Goal: Information Seeking & Learning: Compare options

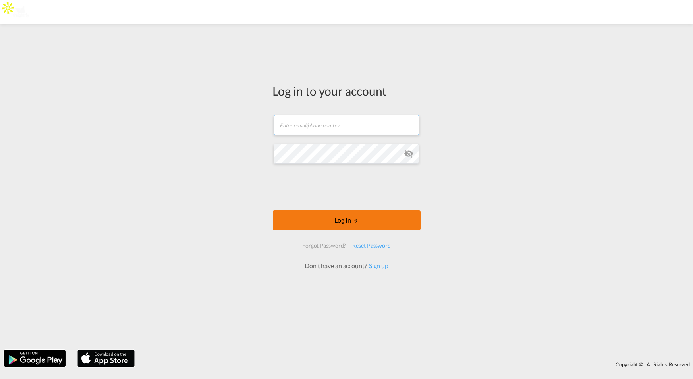
type input "[PERSON_NAME][EMAIL_ADDRESS][DOMAIN_NAME]"
click at [331, 218] on button "Log In" at bounding box center [347, 221] width 148 height 20
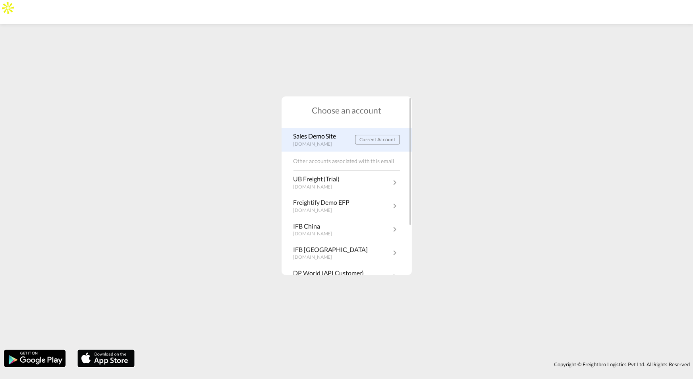
click at [315, 137] on p "Sales Demo Site" at bounding box center [317, 136] width 47 height 9
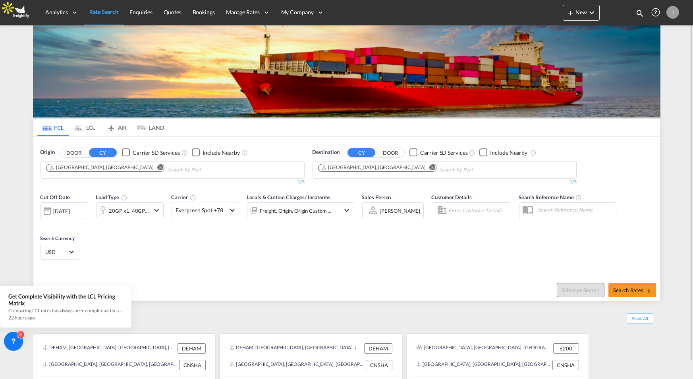
click at [298, 358] on div "[GEOGRAPHIC_DATA], [GEOGRAPHIC_DATA], [GEOGRAPHIC_DATA], [GEOGRAPHIC_DATA] & [G…" at bounding box center [310, 365] width 169 height 17
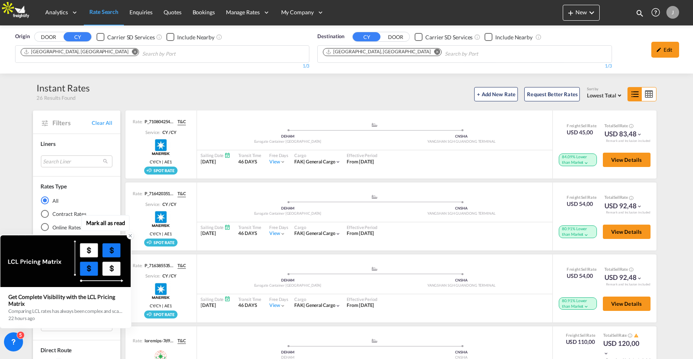
click at [128, 237] on icon at bounding box center [131, 236] width 6 height 6
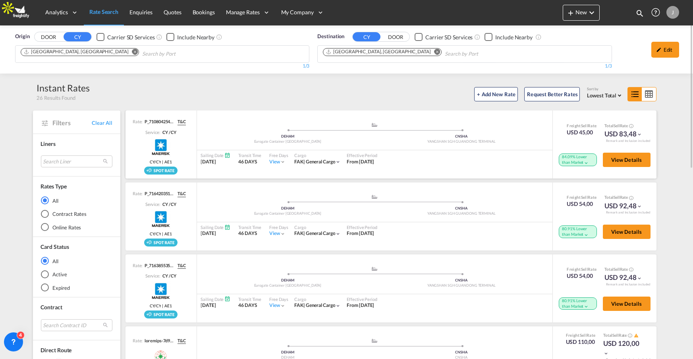
click at [591, 162] on div "84.09% Lower than Market" at bounding box center [578, 159] width 38 height 12
click at [586, 162] on md-icon "icon-chevron-down" at bounding box center [586, 163] width 6 height 6
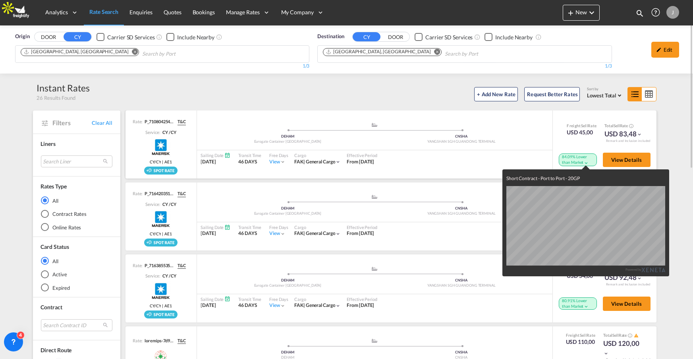
click at [541, 145] on div "Short Contract - Port to Port - 20GP Powered by" at bounding box center [346, 179] width 693 height 359
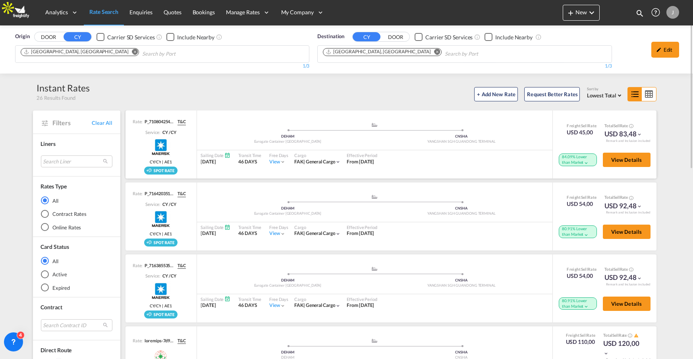
click at [585, 163] on md-icon "icon-chevron-down" at bounding box center [586, 163] width 6 height 6
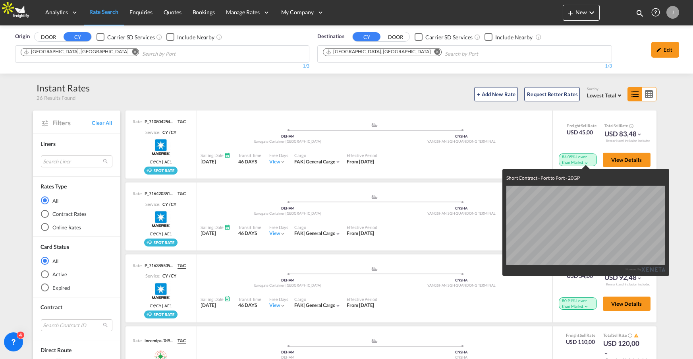
click at [680, 199] on div "Short Contract - Port to Port - 20GP Powered by" at bounding box center [346, 179] width 693 height 359
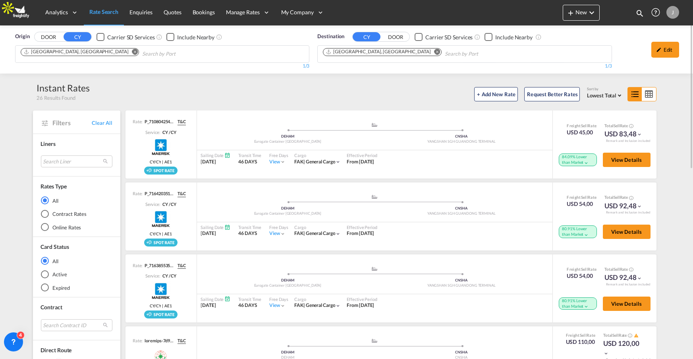
click at [44, 214] on div "Contract Rates" at bounding box center [45, 214] width 8 height 8
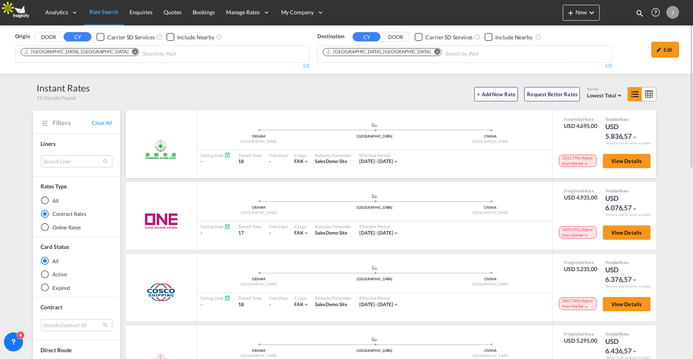
click at [585, 163] on md-icon "icon-chevron-down" at bounding box center [586, 164] width 6 height 6
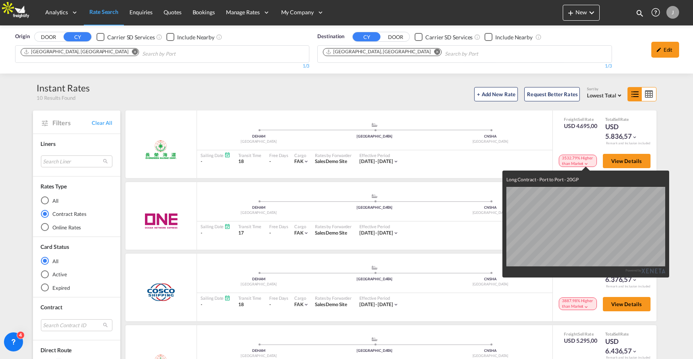
click at [629, 165] on div "Long Contract - Port to Port - 20GP Powered by" at bounding box center [346, 179] width 693 height 359
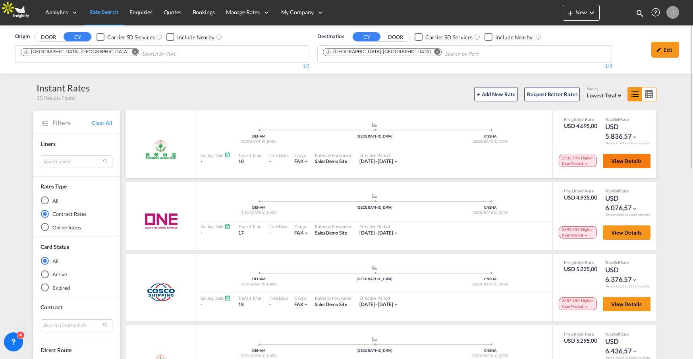
click at [636, 160] on span "View Details" at bounding box center [626, 161] width 31 height 6
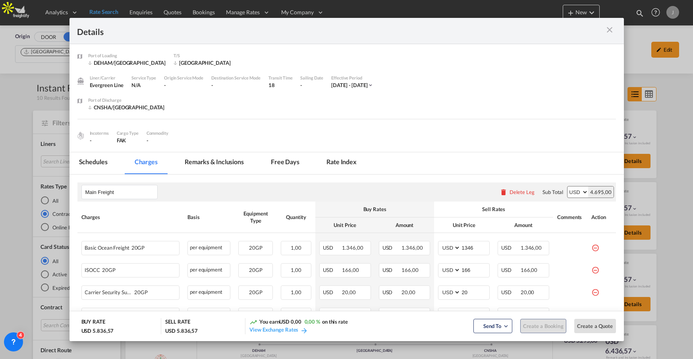
click at [341, 161] on md-tab-item "Rate Index" at bounding box center [341, 163] width 49 height 22
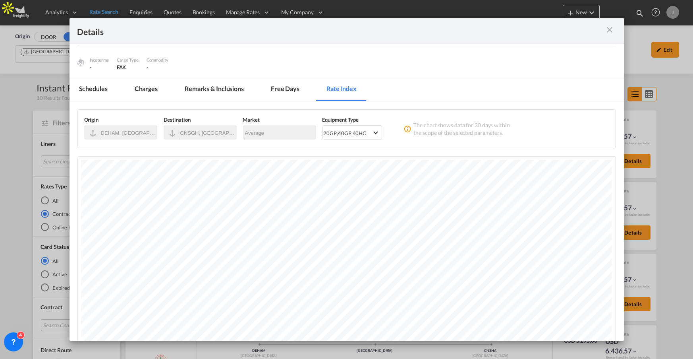
scroll to position [71, 0]
click at [380, 136] on md-select "20GP , 40GP , 40HC 20GP 40GP 40HC" at bounding box center [352, 134] width 59 height 11
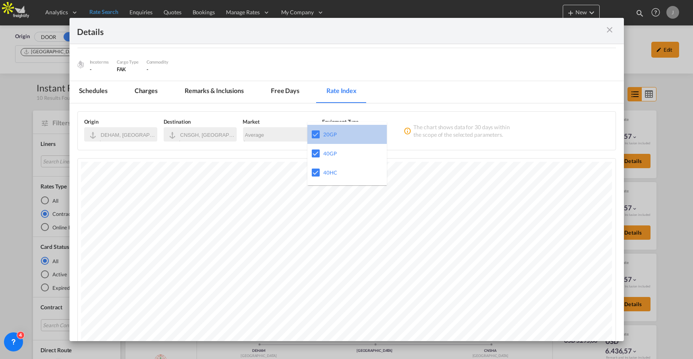
click at [376, 136] on md-option "20GP" at bounding box center [346, 134] width 79 height 19
click at [316, 135] on div at bounding box center [316, 134] width 8 height 8
click at [527, 140] on md-backdrop at bounding box center [346, 179] width 693 height 359
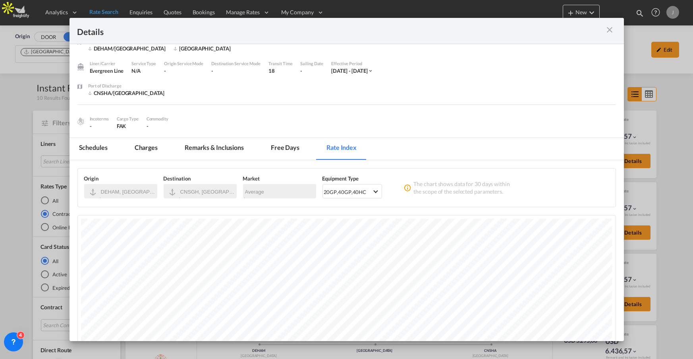
scroll to position [0, 0]
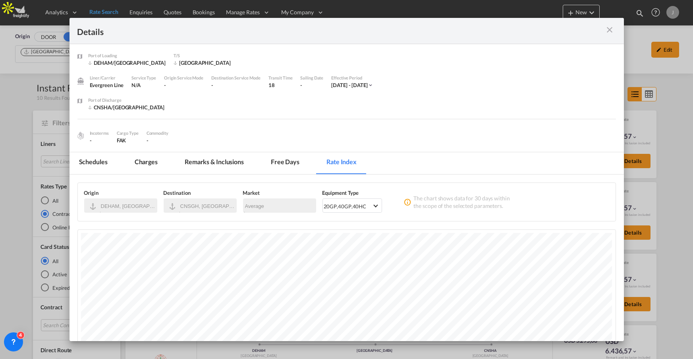
click at [611, 34] on md-icon "icon-close m-3 fg-AAA8AD cursor" at bounding box center [610, 30] width 10 height 10
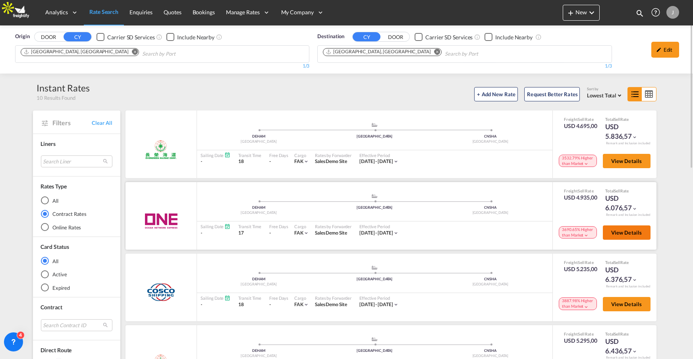
click at [620, 234] on span "View Details" at bounding box center [626, 232] width 31 height 6
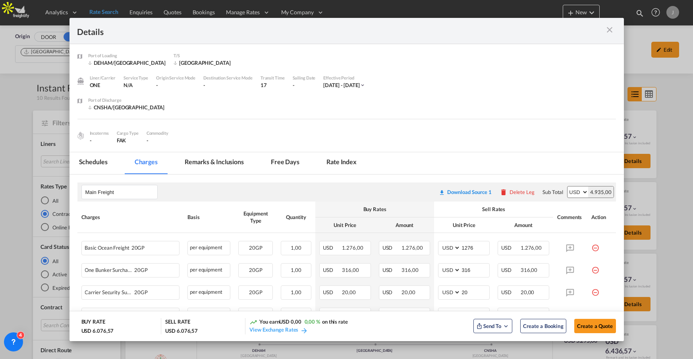
click at [338, 164] on md-tab-item "Rate Index" at bounding box center [341, 163] width 49 height 22
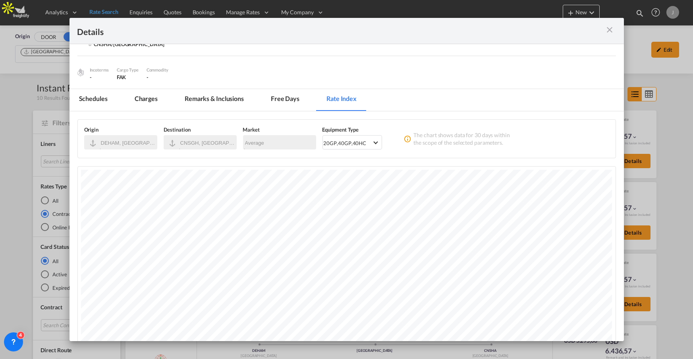
scroll to position [83, 0]
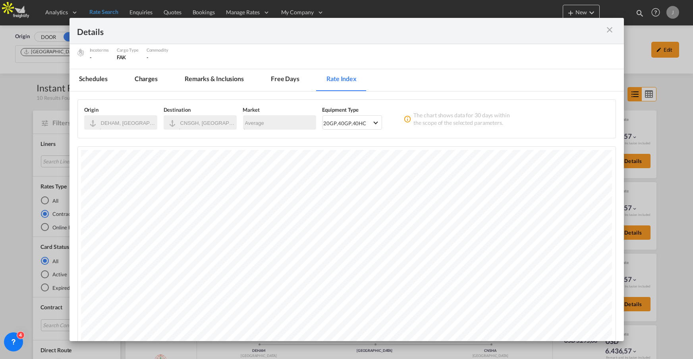
click at [609, 28] on md-icon "icon-close m-3 fg-AAA8AD cursor" at bounding box center [610, 30] width 10 height 10
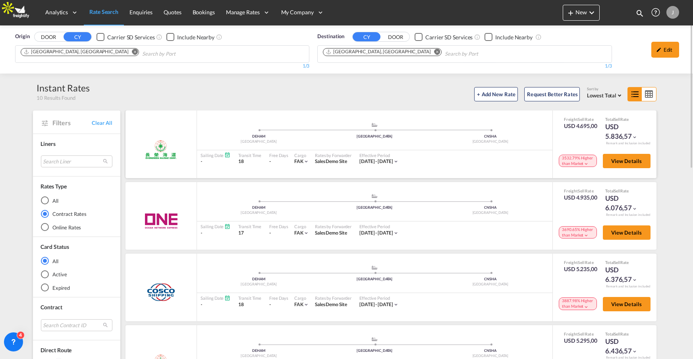
click at [589, 162] on div "3532.79% Higher than Market" at bounding box center [578, 161] width 38 height 12
click at [586, 161] on md-icon "icon-chevron-down" at bounding box center [586, 164] width 6 height 6
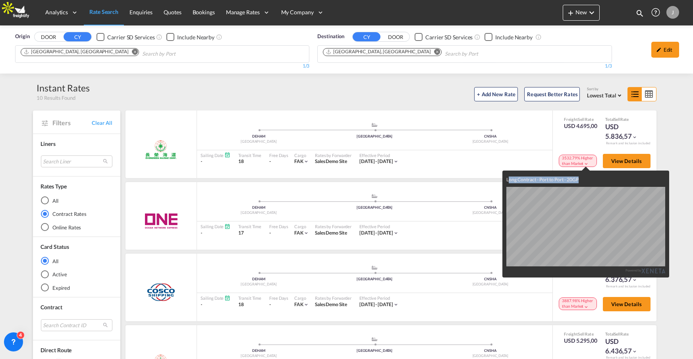
drag, startPoint x: 505, startPoint y: 182, endPoint x: 578, endPoint y: 182, distance: 73.1
click at [578, 182] on div "Long Contract - Port to Port - 20GP Powered by" at bounding box center [585, 223] width 167 height 107
